Goal: Task Accomplishment & Management: Manage account settings

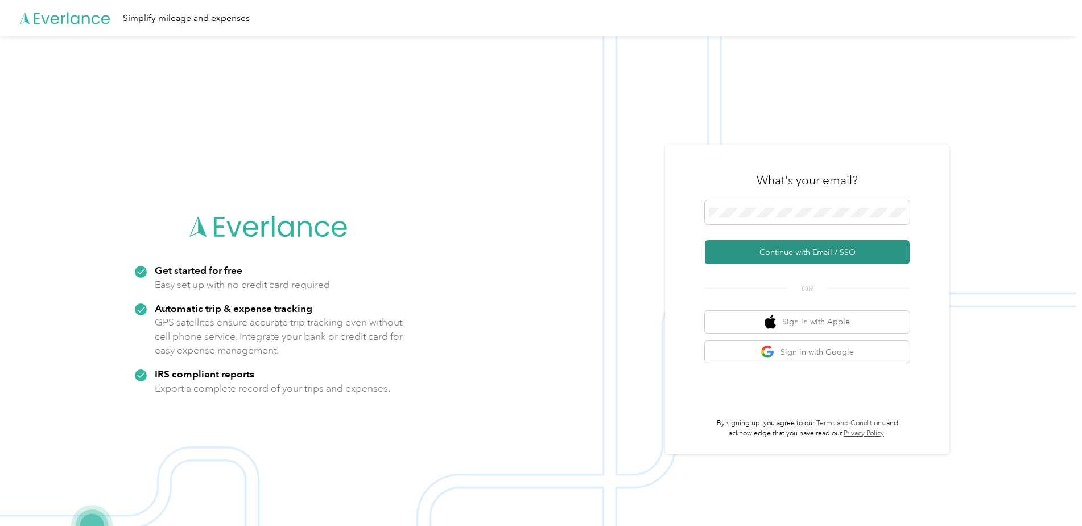
click at [771, 254] on button "Continue with Email / SSO" at bounding box center [807, 252] width 205 height 24
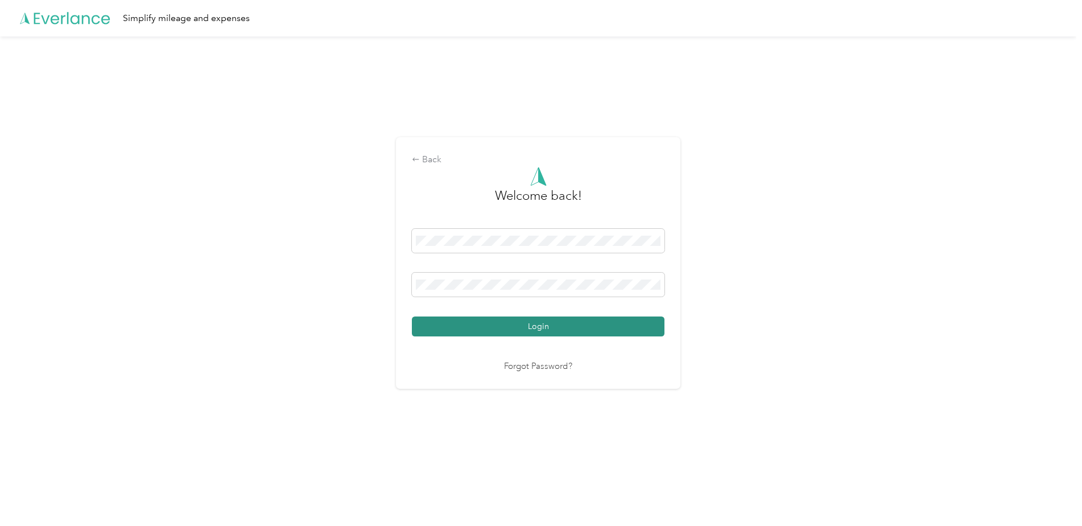
click at [434, 324] on button "Login" at bounding box center [538, 326] width 253 height 20
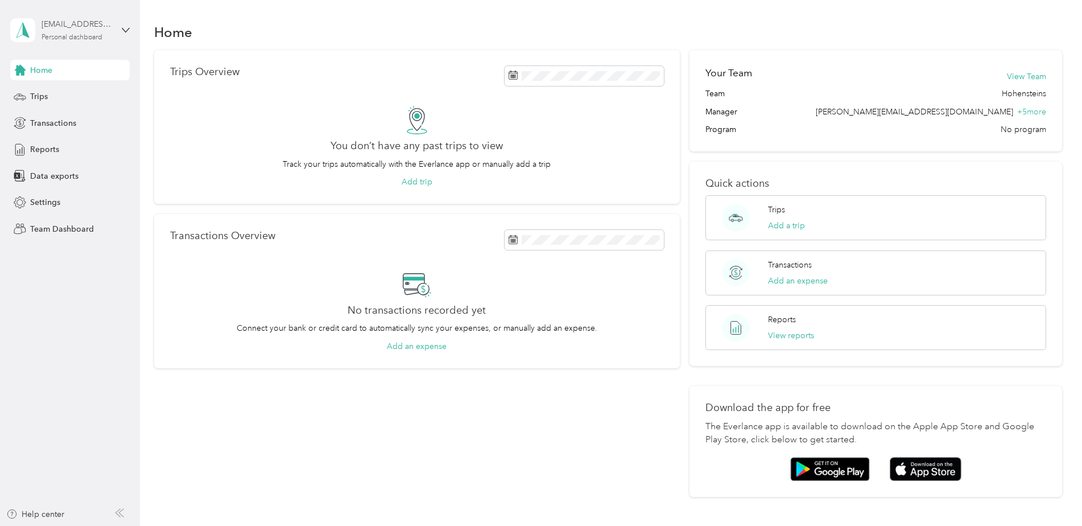
click at [104, 31] on div "[EMAIL_ADDRESS][DOMAIN_NAME] Personal dashboard" at bounding box center [77, 29] width 71 height 23
click at [74, 96] on div "Team dashboard" at bounding box center [50, 94] width 61 height 12
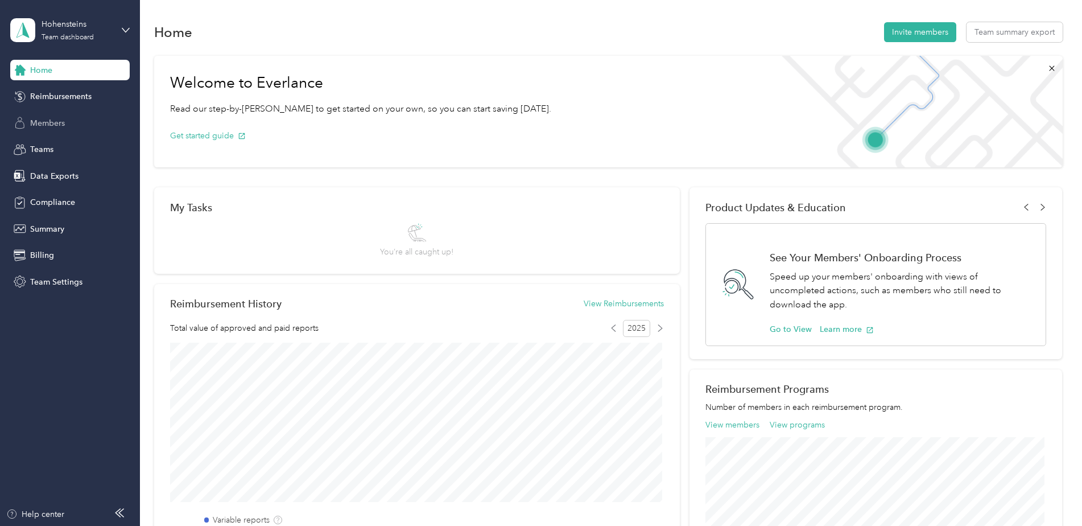
click at [55, 119] on span "Members" at bounding box center [47, 123] width 35 height 12
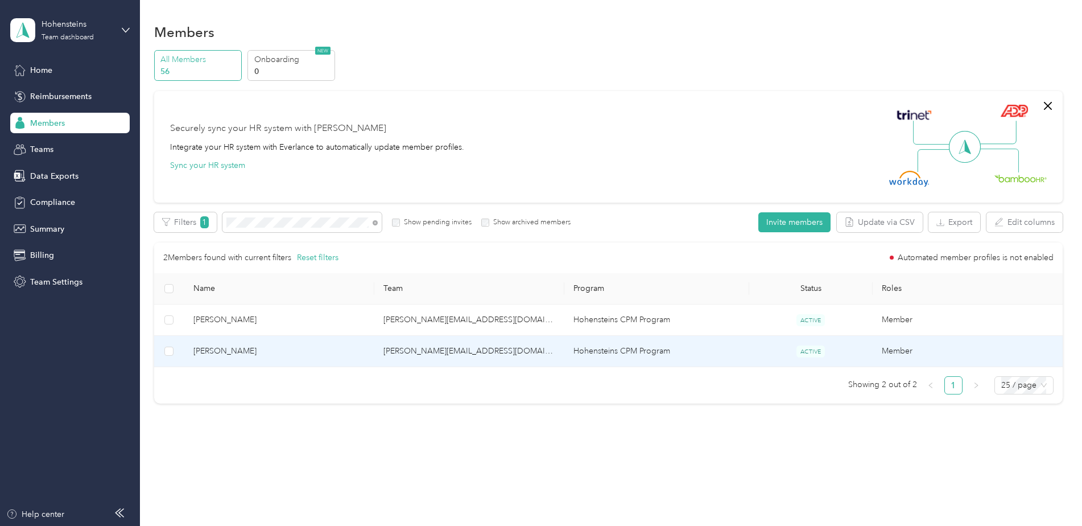
click at [209, 354] on span "[PERSON_NAME]" at bounding box center [279, 351] width 172 height 13
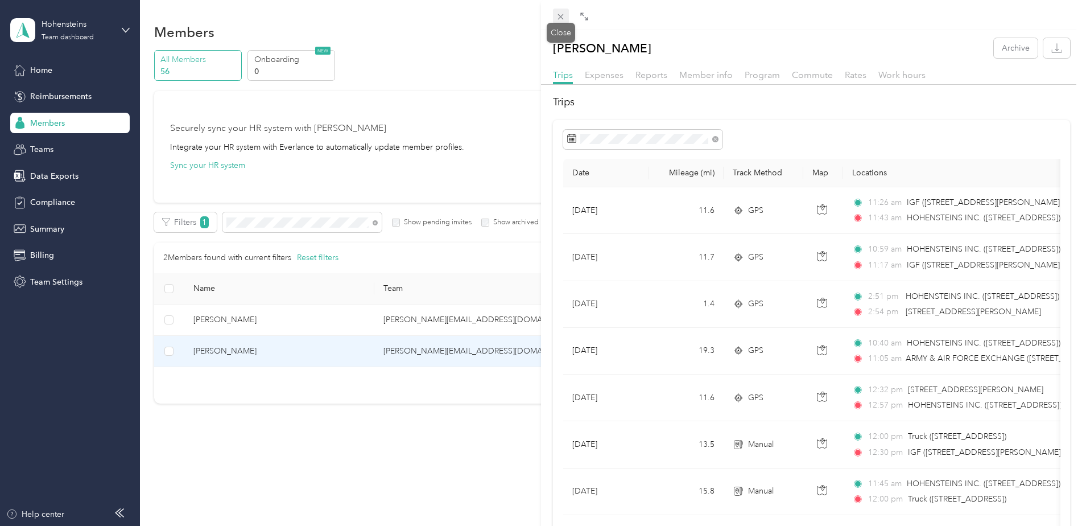
click at [559, 18] on icon at bounding box center [561, 17] width 10 height 10
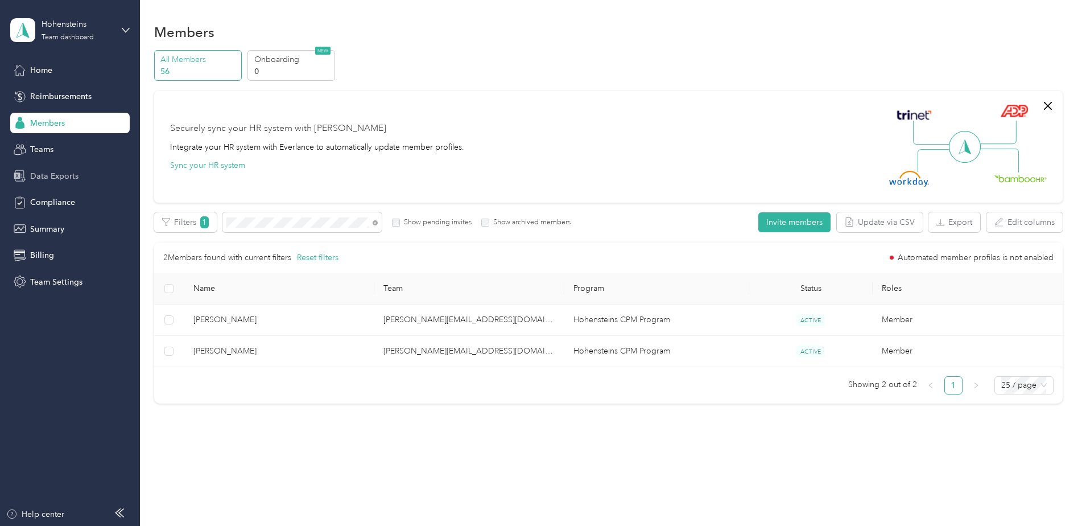
click at [67, 167] on div "Data Exports" at bounding box center [69, 176] width 119 height 20
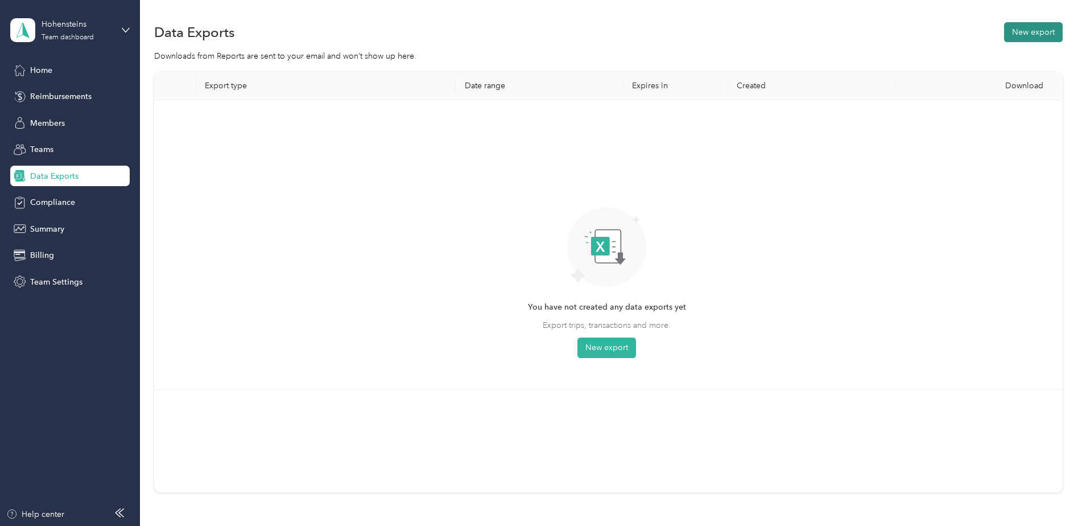
click at [1042, 35] on button "New export" at bounding box center [1033, 32] width 59 height 20
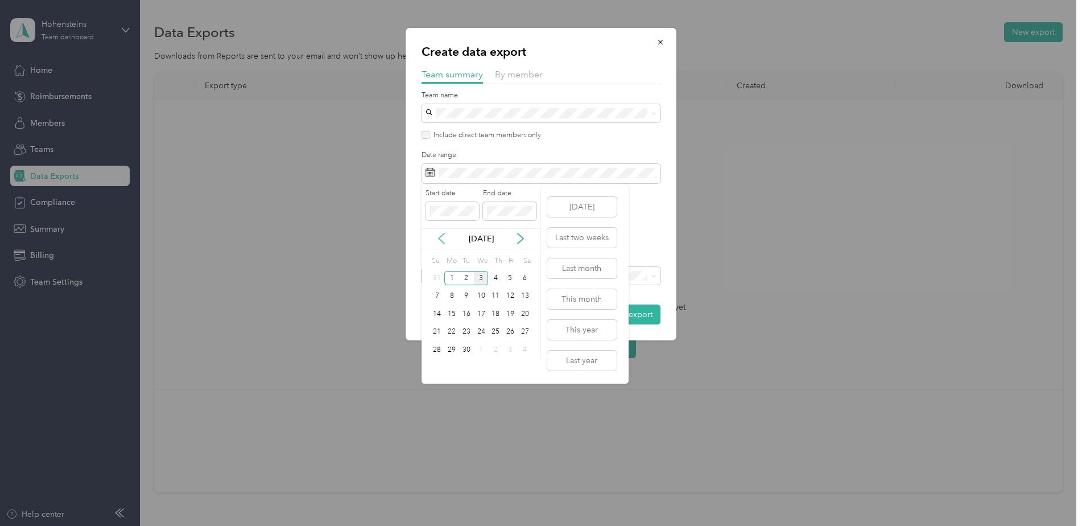
click at [439, 241] on icon at bounding box center [441, 238] width 11 height 11
click at [438, 330] on div "17" at bounding box center [437, 332] width 15 height 14
click at [524, 348] on div "30" at bounding box center [525, 349] width 15 height 14
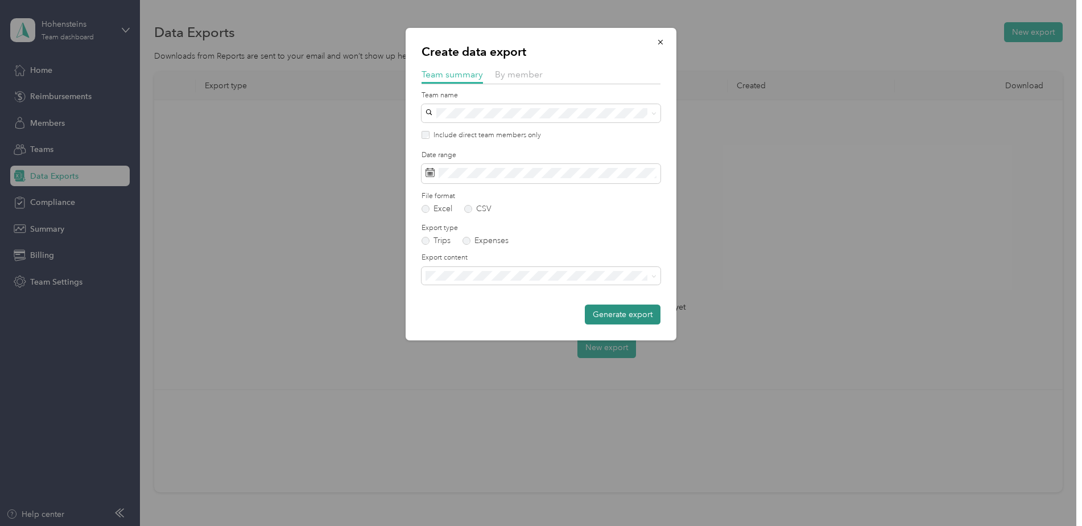
click at [617, 317] on button "Generate export" at bounding box center [623, 314] width 76 height 20
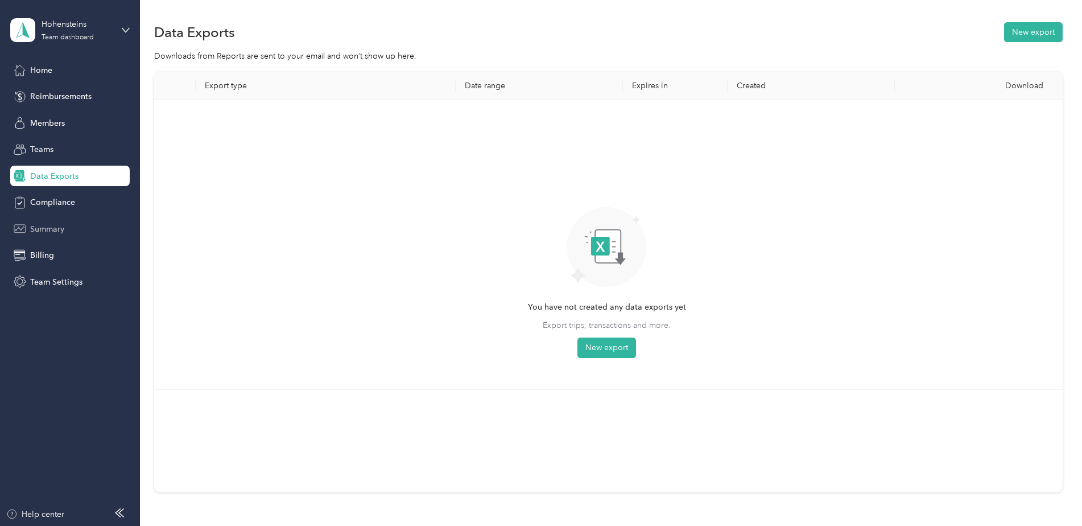
click at [43, 225] on span "Summary" at bounding box center [47, 229] width 34 height 12
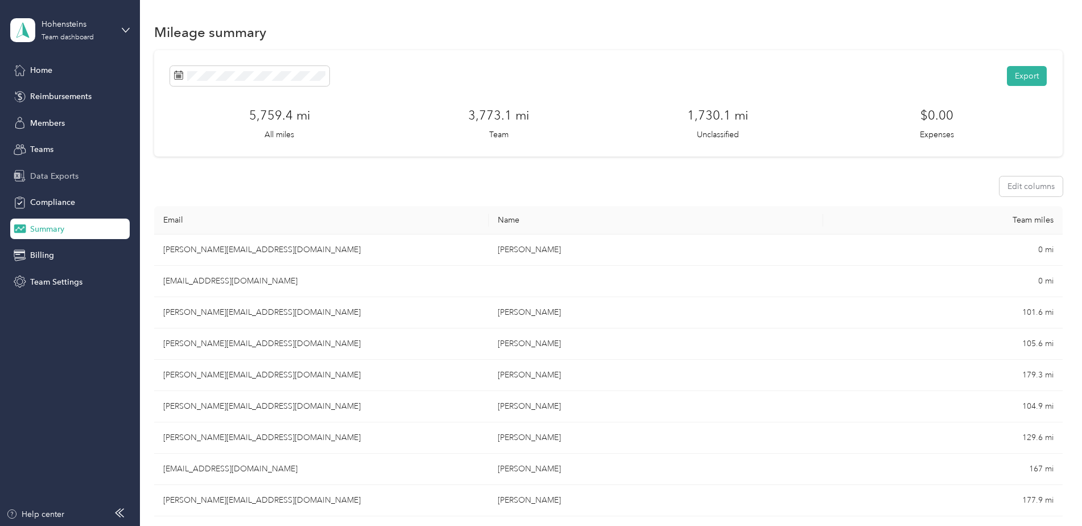
click at [63, 172] on span "Data Exports" at bounding box center [54, 176] width 48 height 12
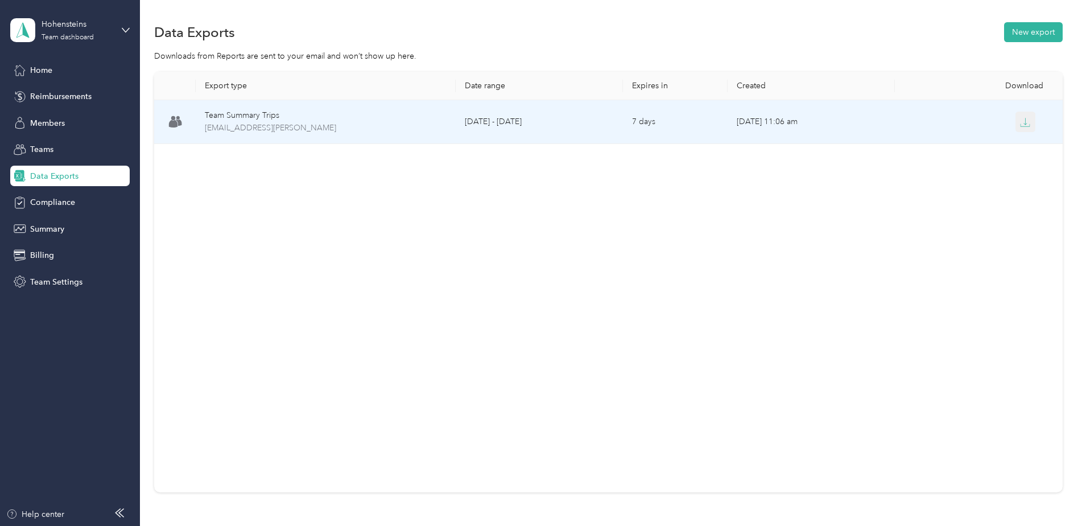
click at [1024, 122] on icon "button" at bounding box center [1025, 122] width 10 height 10
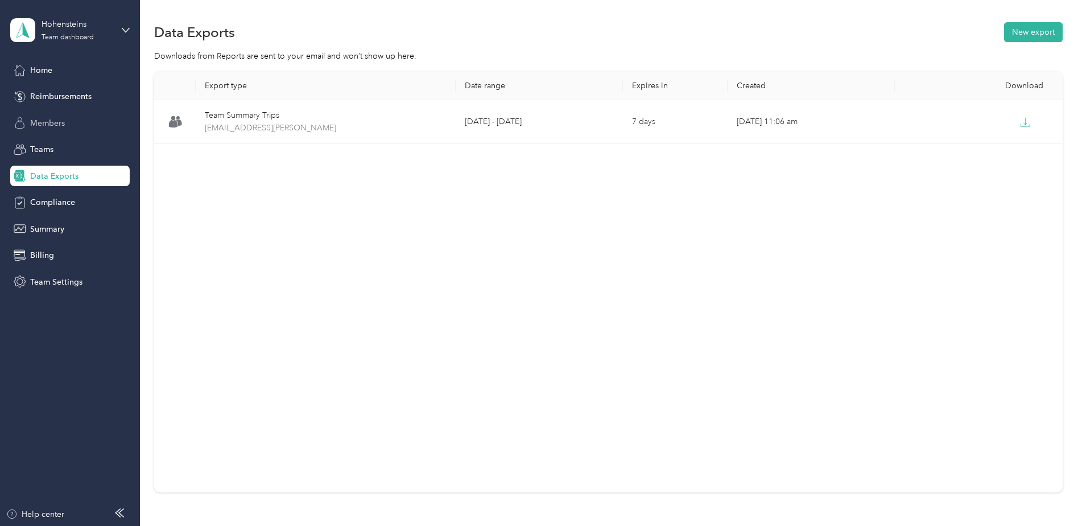
click at [53, 126] on span "Members" at bounding box center [47, 123] width 35 height 12
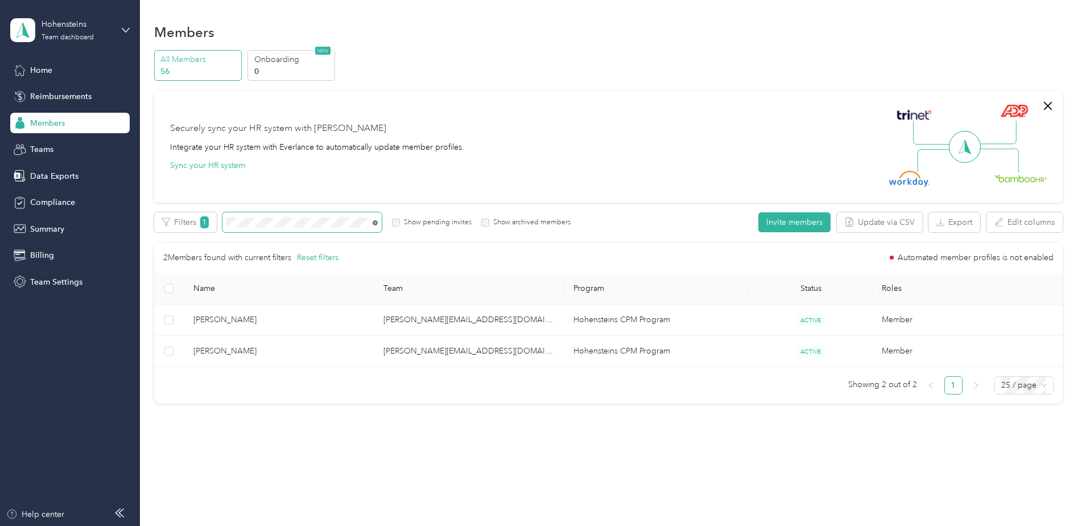
click at [375, 223] on icon at bounding box center [375, 222] width 5 height 5
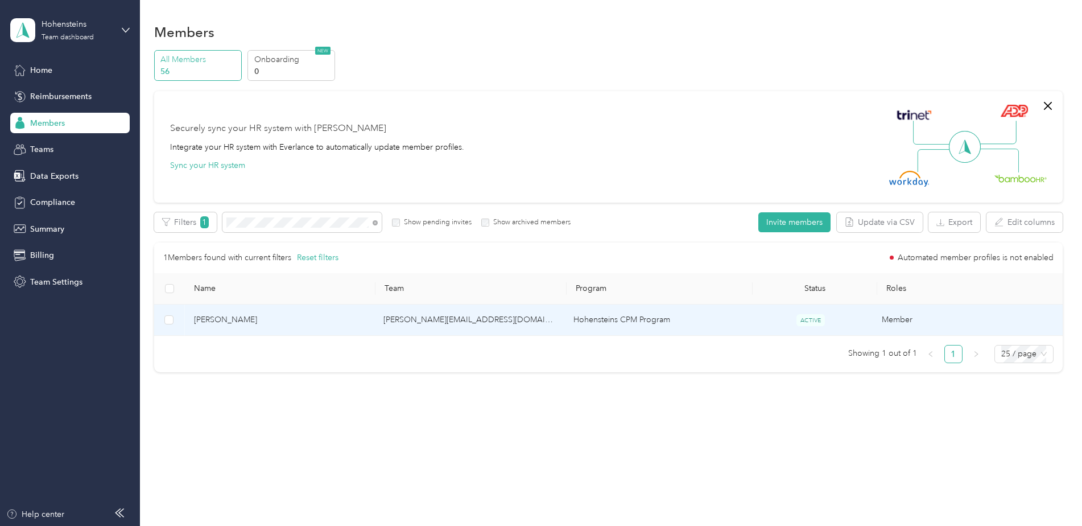
click at [246, 321] on span "[PERSON_NAME]" at bounding box center [280, 319] width 172 height 13
